Goal: Navigation & Orientation: Find specific page/section

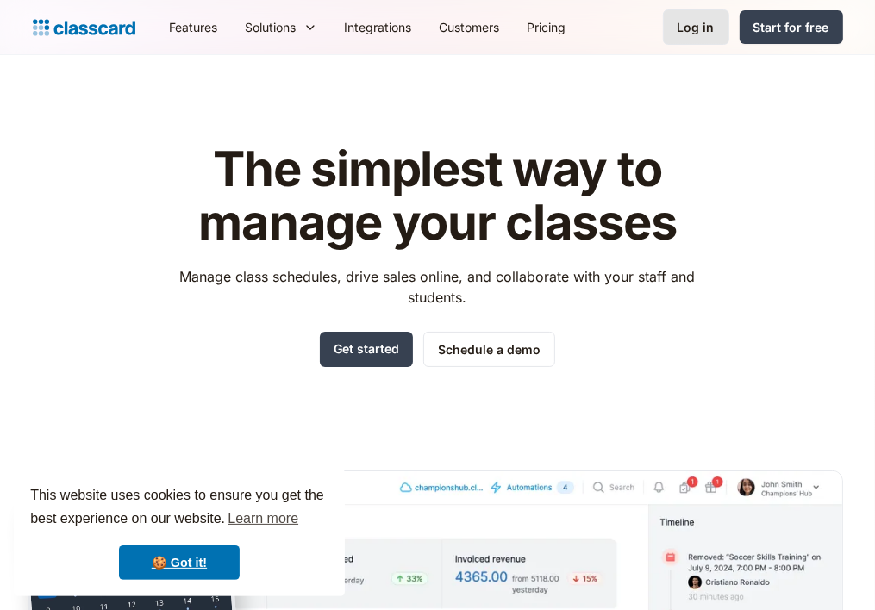
click at [686, 19] on div "Log in" at bounding box center [696, 27] width 37 height 18
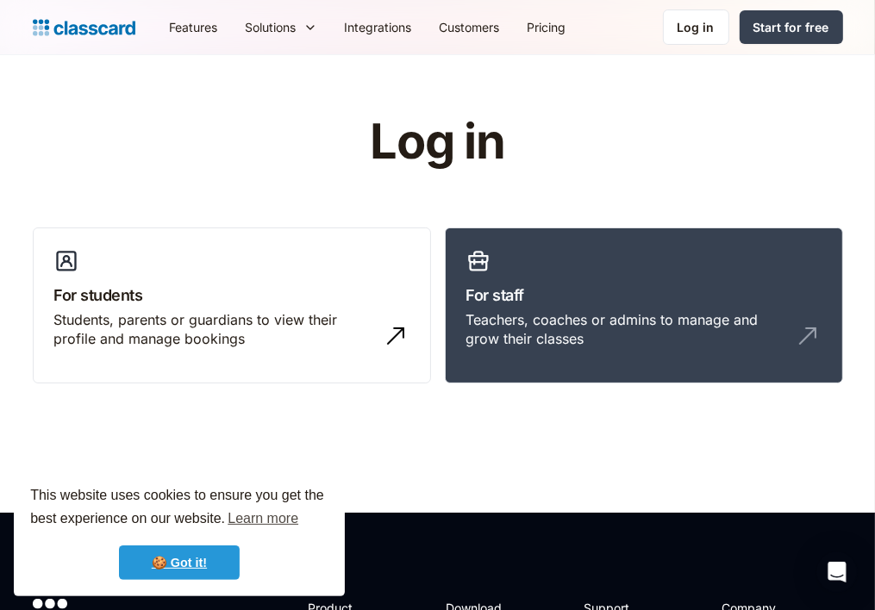
click at [183, 564] on link "🍪 Got it!" at bounding box center [179, 563] width 121 height 34
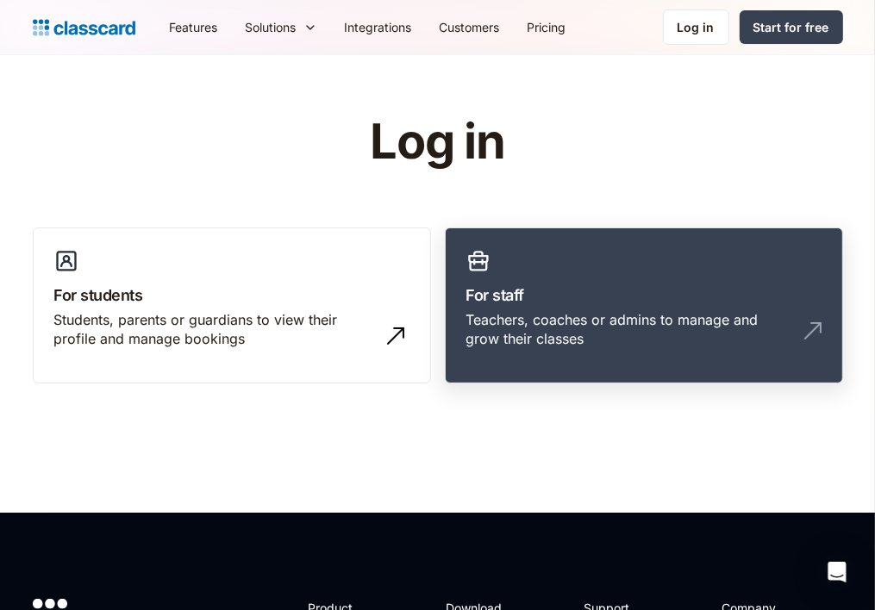
click at [533, 335] on div "Teachers, coaches or admins to manage and grow their classes" at bounding box center [626, 329] width 321 height 39
